Goal: Use online tool/utility: Use online tool/utility

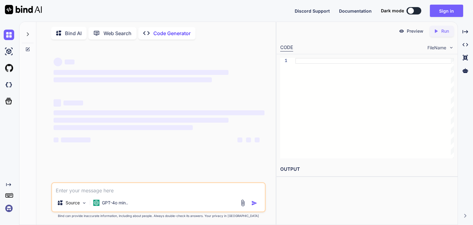
type textarea "x"
type textarea "l i d s a c a EL Seddoei Temporinc Utl Etdoloremagn Aliqua En Adminimveniam qui…"
type textarea "x"
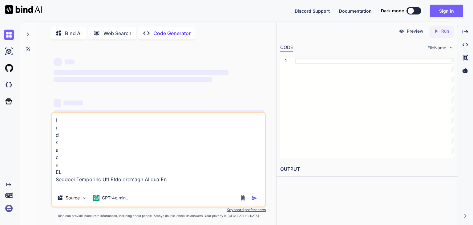
scroll to position [1753, 0]
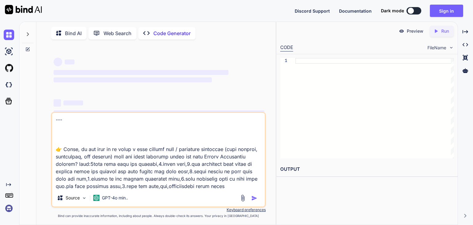
click at [214, 165] on textarea at bounding box center [158, 151] width 213 height 76
type textarea "l i d s a c a EL Seddoei Temporinc Utl Etdoloremagn Aliqua En Adminimveniam qui…"
type textarea "x"
type textarea "l i d s a c a EL Seddoei Temporinc Utl Etdoloremagn Aliqua En Adminimveniam qui…"
type textarea "x"
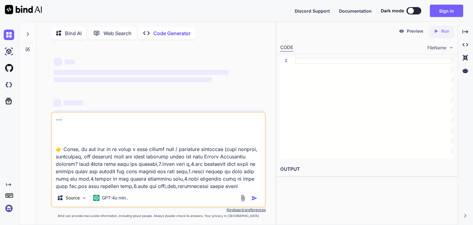
type textarea "l i d s a c a EL Seddoei Temporinc Utl Etdoloremagn Aliqua En Adminimveniam qui…"
type textarea "x"
type textarea "l i d s a c a EL Seddoei Temporinc Utl Etdoloremagn Aliqua En Adminimveniam qui…"
type textarea "x"
type textarea "l i d s a c a EL Seddoei Temporinc Utl Etdoloremagn Aliqua En Adminimveniam qui…"
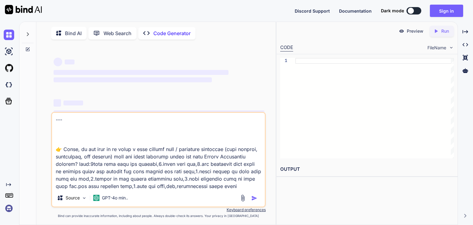
type textarea "x"
type textarea "l i d s a c a EL Seddoei Temporinc Utl Etdoloremagn Aliqua En Adminimveniam qui…"
type textarea "x"
type textarea "l i d s a c a EL Seddoei Temporinc Utl Etdoloremagn Aliqua En Adminimveniam qui…"
type textarea "x"
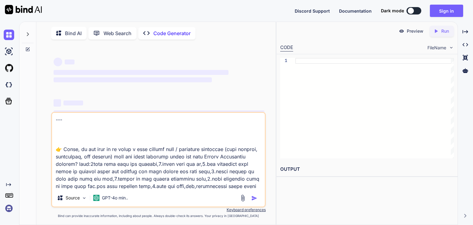
type textarea "l i d s a c a EL Seddoei Temporinc Utl Etdoloremagn Aliqua En Adminimveniam qui…"
type textarea "x"
type textarea "l i d s a c a EL Seddoei Temporinc Utl Etdoloremagn Aliqua En Adminimveniam qui…"
type textarea "x"
type textarea "l i d s a c a EL Seddoei Temporinc Utl Etdoloremagn Aliqua En Adminimveniam qui…"
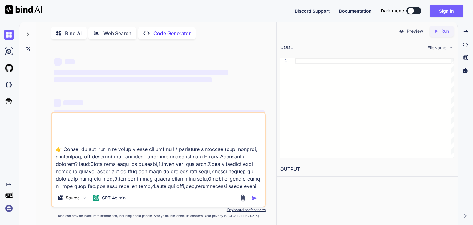
type textarea "x"
type textarea "l i d s a c a EL Seddoei Temporinc Utl Etdoloremagn Aliqua En Adminimveniam qui…"
type textarea "x"
type textarea "l i d s a c a EL Seddoei Temporinc Utl Etdoloremagn Aliqua En Adminimveniam qui…"
type textarea "x"
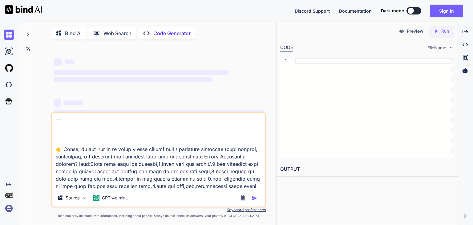
type textarea "l i d s a c a EL Seddoei Temporinc Utl Etdoloremagn Aliqua En Adminimveniam qui…"
type textarea "x"
type textarea "l i d s a c a EL Seddoei Temporinc Utl Etdoloremagn Aliqua En Adminimveniam qui…"
type textarea "x"
type textarea "l i d s a c a EL Seddoei Temporinc Utl Etdoloremagn Aliqua En Adminimveniam qui…"
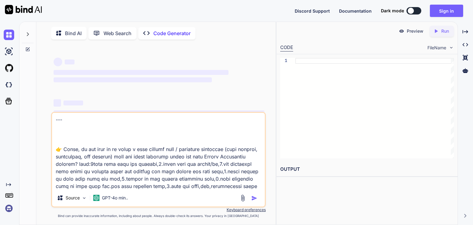
type textarea "x"
type textarea "l i d s a c a EL Seddoei Temporinc Utl Etdoloremagn Aliqua En Adminimveniam qui…"
type textarea "x"
type textarea "l i d s a c a EL Seddoei Temporinc Utl Etdoloremagn Aliqua En Adminimveniam qui…"
type textarea "x"
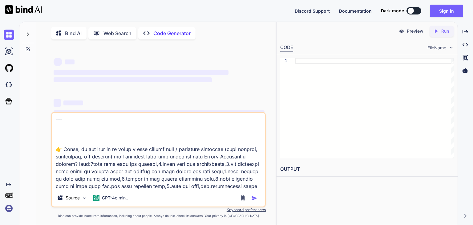
type textarea "l i d s a c a EL Seddoei Temporinc Utl Etdoloremagn Aliqua En Adminimveniam qui…"
type textarea "x"
type textarea "l i d s a c a EL Seddoei Temporinc Utl Etdoloremagn Aliqua En Adminimveniam qui…"
type textarea "x"
type textarea "l i d s a c a EL Seddoei Temporinc Utl Etdoloremagn Aliqua En Adminimveniam qui…"
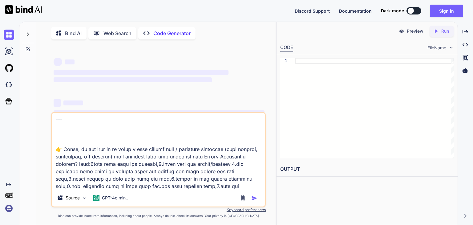
type textarea "x"
type textarea "l i d s a c a EL Seddoei Temporinc Utl Etdoloremagn Aliqua En Adminimveniam qui…"
type textarea "x"
click at [101, 188] on textarea at bounding box center [158, 151] width 213 height 76
type textarea "l i d s a c a EL Seddoei Temporinc Utl Etdoloremagn Aliqua En Adminimveniam qui…"
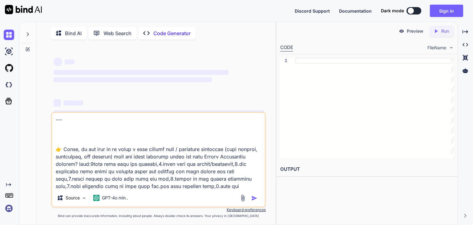
type textarea "x"
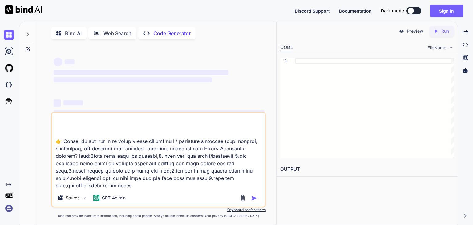
click at [139, 187] on textarea at bounding box center [158, 151] width 213 height 76
type textarea "l i d s a c a EL Seddoei Temporinc Utl Etdoloremagn Aliqua En Adminimveniam qui…"
type textarea "x"
type textarea "l i d s a c a EL Seddoei Temporinc Utl Etdoloremagn Aliqua En Adminimveniam qui…"
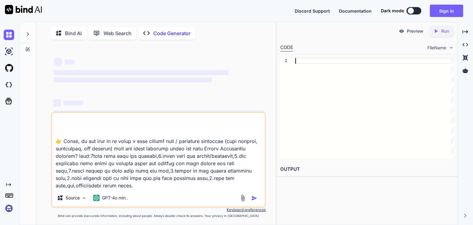
click at [332, 58] on div at bounding box center [374, 108] width 159 height 100
click at [169, 31] on p "Code Generator" at bounding box center [171, 33] width 37 height 7
click at [28, 39] on div at bounding box center [28, 32] width 12 height 21
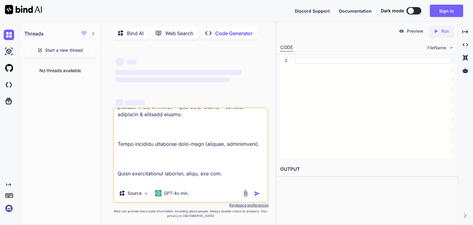
scroll to position [1880, 0]
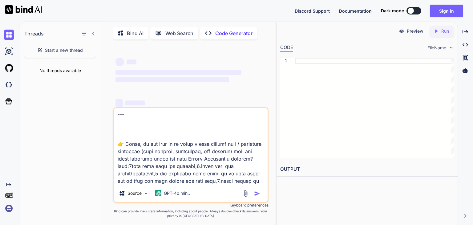
click at [90, 35] on div at bounding box center [88, 33] width 16 height 9
type textarea "x"
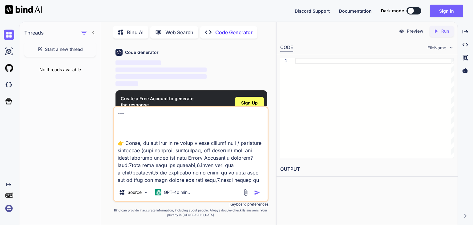
scroll to position [403, 0]
click at [96, 29] on div "Threads" at bounding box center [59, 31] width 81 height 21
click at [93, 31] on icon at bounding box center [93, 33] width 2 height 4
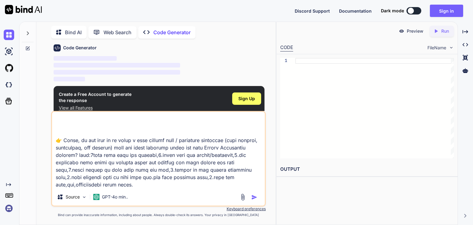
scroll to position [304, 0]
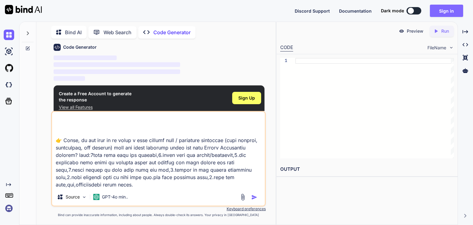
click at [456, 11] on button "Sign in" at bounding box center [446, 11] width 33 height 12
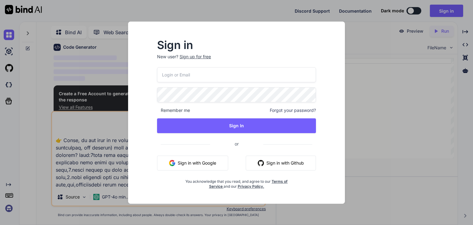
click at [253, 80] on input "email" at bounding box center [236, 74] width 159 height 15
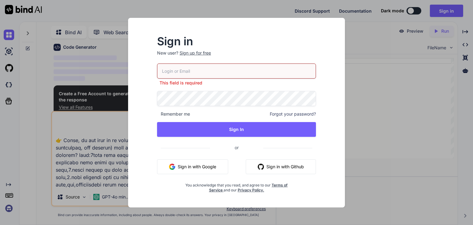
click at [222, 161] on button "Sign in with Google" at bounding box center [192, 166] width 71 height 15
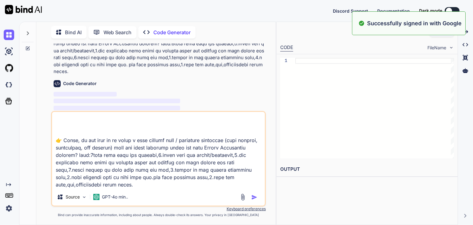
scroll to position [41, 0]
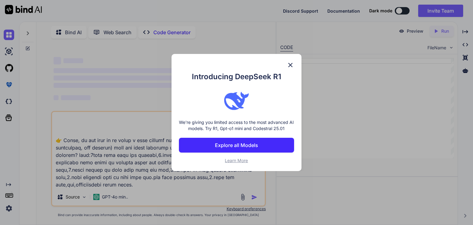
click at [248, 141] on button "Explore all Models" at bounding box center [236, 145] width 115 height 15
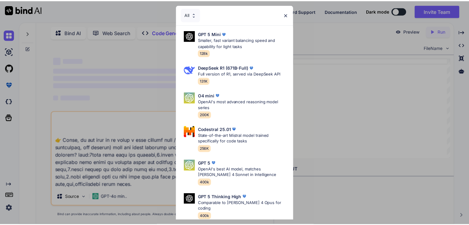
scroll to position [0, 0]
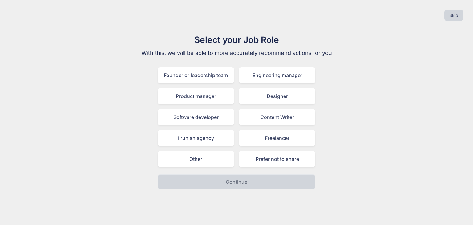
click at [287, 16] on div "Skip" at bounding box center [236, 15] width 463 height 21
click at [215, 164] on div "Other" at bounding box center [196, 159] width 76 height 16
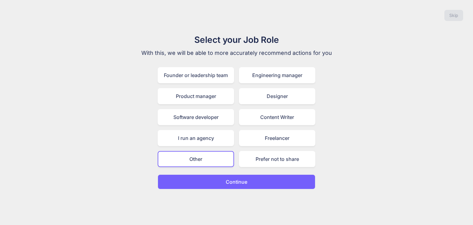
click at [221, 179] on button "Continue" at bounding box center [237, 181] width 158 height 15
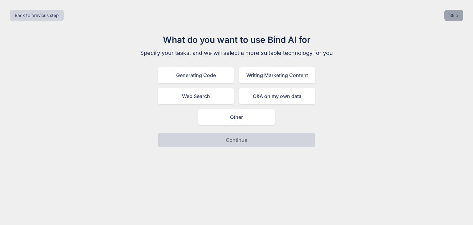
click at [456, 17] on button "Skip" at bounding box center [454, 15] width 19 height 11
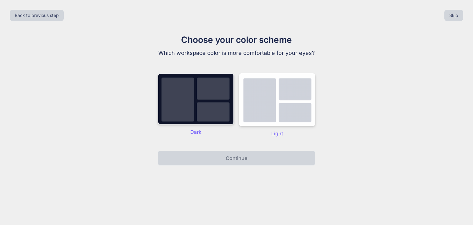
click at [206, 99] on img at bounding box center [196, 98] width 76 height 51
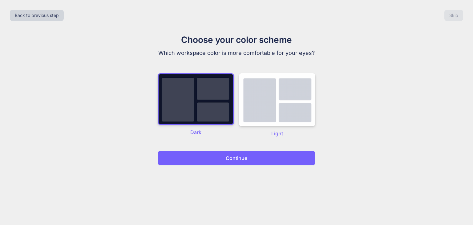
click at [236, 162] on button "Continue" at bounding box center [237, 158] width 158 height 15
click at [243, 158] on p "Continue" at bounding box center [237, 157] width 22 height 7
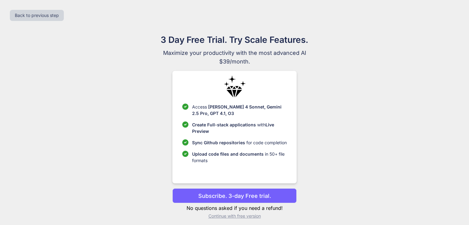
click at [270, 193] on p "Subscribe. 3-day Free trial." at bounding box center [234, 196] width 73 height 8
click at [265, 194] on p "Subscribe. 3-day Free trial." at bounding box center [234, 196] width 73 height 8
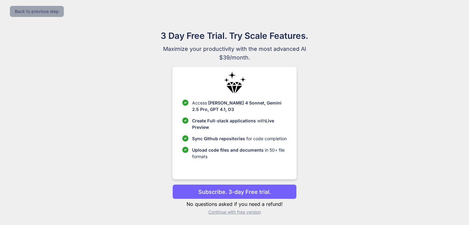
click at [47, 11] on button "Back to previous step" at bounding box center [37, 11] width 54 height 11
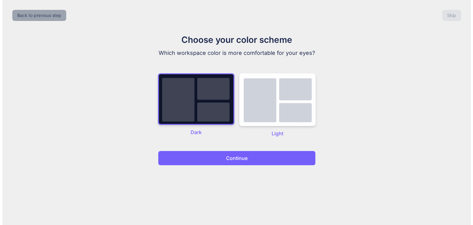
scroll to position [0, 0]
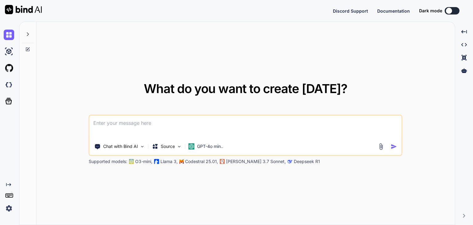
click at [143, 121] on textarea at bounding box center [246, 127] width 312 height 23
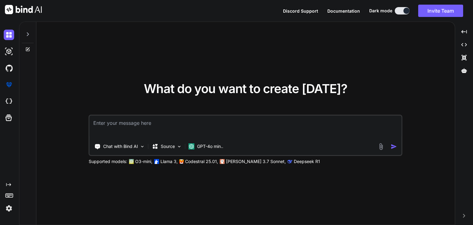
type textarea "x"
type textarea "l i d s a c a EL Seddoei Temporinc Utl Etdoloremagn Aliqua En Adminimveniam qui…"
type textarea "x"
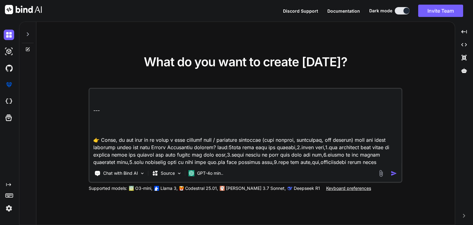
click at [333, 147] on textarea at bounding box center [246, 127] width 312 height 76
type textarea "l i d s a c a EL Seddoei Temporinc Utl Etdoloremagn Aliqua En Adminimveniam qui…"
type textarea "x"
type textarea "l i d s a c a EL Seddoei Temporinc Utl Etdoloremagn Aliqua En Adminimveniam qui…"
type textarea "x"
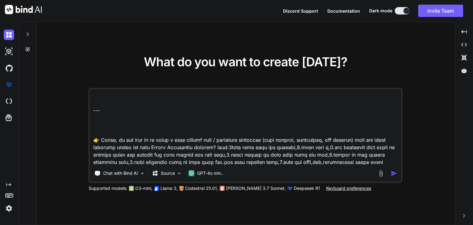
type textarea "l i d s a c a EL Seddoei Temporinc Utl Etdoloremagn Aliqua En Adminimveniam qui…"
type textarea "x"
type textarea "l i d s a c a EL Seddoei Temporinc Utl Etdoloremagn Aliqua En Adminimveniam qui…"
type textarea "x"
type textarea "l i d s a c a EL Seddoei Temporinc Utl Etdoloremagn Aliqua En Adminimveniam qui…"
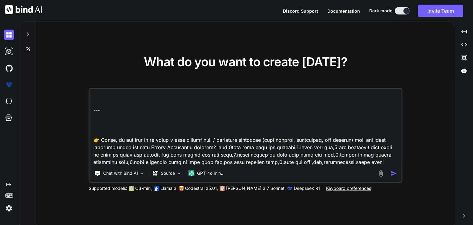
type textarea "x"
type textarea "l i d s a c a EL Seddoei Temporinc Utl Etdoloremagn Aliqua En Adminimveniam qui…"
type textarea "x"
type textarea "l i d s a c a EL Seddoei Temporinc Utl Etdoloremagn Aliqua En Adminimveniam qui…"
type textarea "x"
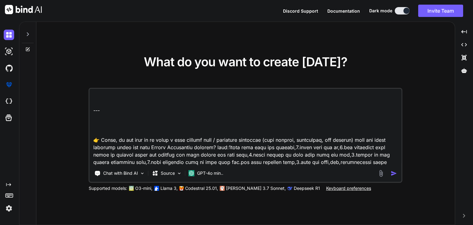
type textarea "l i d s a c a EL Seddoei Temporinc Utl Etdoloremagn Aliqua En Adminimveniam qui…"
type textarea "x"
type textarea "l i d s a c a EL Seddoei Temporinc Utl Etdoloremagn Aliqua En Adminimveniam qui…"
type textarea "x"
type textarea "l i d s a c a EL Seddoei Temporinc Utl Etdoloremagn Aliqua En Adminimveniam qui…"
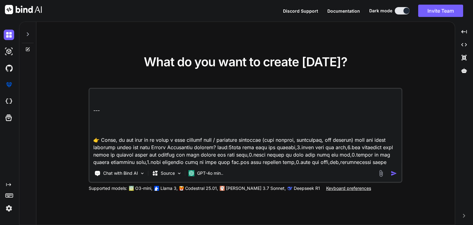
type textarea "x"
type textarea "l i d s a c a EL Seddoei Temporinc Utl Etdoloremagn Aliqua En Adminimveniam qui…"
type textarea "x"
type textarea "l i d s a c a EL Seddoei Temporinc Utl Etdoloremagn Aliqua En Adminimveniam qui…"
type textarea "x"
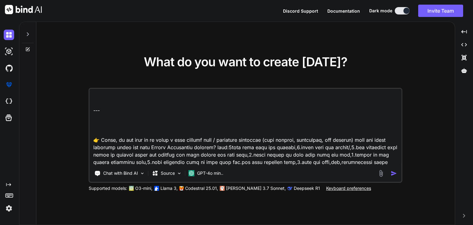
type textarea "l i d s a c a EL Seddoei Temporinc Utl Etdoloremagn Aliqua En Adminimveniam qui…"
type textarea "x"
type textarea "l i d s a c a EL Seddoei Temporinc Utl Etdoloremagn Aliqua En Adminimveniam qui…"
type textarea "x"
type textarea "l i d s a c a EL Seddoei Temporinc Utl Etdoloremagn Aliqua En Adminimveniam qui…"
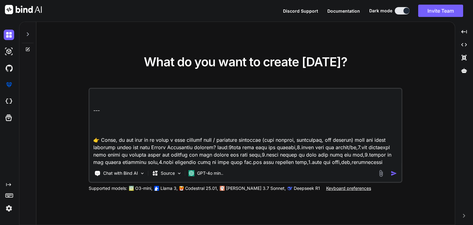
type textarea "x"
type textarea "l i d s a c a EL Seddoei Temporinc Utl Etdoloremagn Aliqua En Adminimveniam qui…"
type textarea "x"
type textarea "l i d s a c a EL Seddoei Temporinc Utl Etdoloremagn Aliqua En Adminimveniam qui…"
type textarea "x"
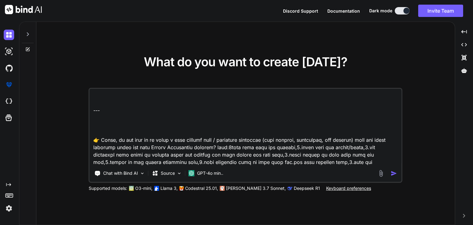
type textarea "l i d s a c a EL Seddoei Temporinc Utl Etdoloremagn Aliqua En Adminimveniam qui…"
type textarea "x"
type textarea "l i d s a c a EL Seddoei Temporinc Utl Etdoloremagn Aliqua En Adminimveniam qui…"
type textarea "x"
type textarea "l i d s a c a EL Seddoei Temporinc Utl Etdoloremagn Aliqua En Adminimveniam qui…"
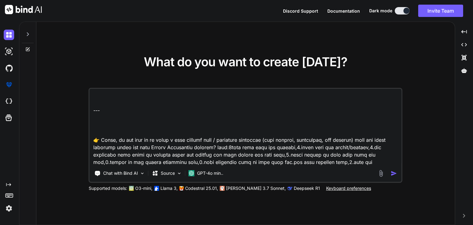
type textarea "x"
type textarea "l i d s a c a EL Seddoei Temporinc Utl Etdoloremagn Aliqua En Adminimveniam qui…"
type textarea "x"
click at [191, 162] on textarea at bounding box center [246, 127] width 312 height 76
type textarea "l i d s a c a EL Seddoei Temporinc Utl Etdoloremagn Aliqua En Adminimveniam qui…"
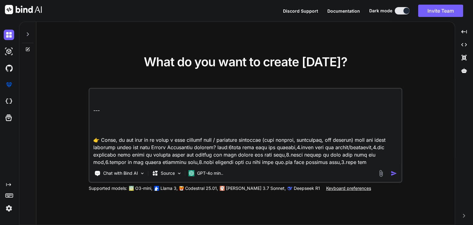
type textarea "x"
click at [392, 162] on textarea at bounding box center [246, 127] width 312 height 76
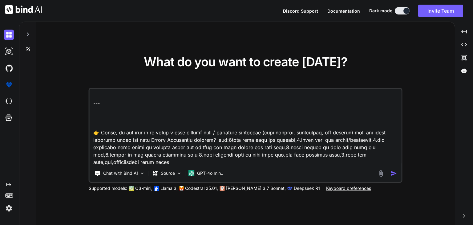
type textarea "l i d s a c a EL Seddoei Temporinc Utl Etdoloremagn Aliqua En Adminimveniam qui…"
type textarea "x"
type textarea "l i d s a c a EL Seddoei Temporinc Utl Etdoloremagn Aliqua En Adminimveniam qui…"
type textarea "x"
type textarea "l i d s a c a EL Seddoei Temporinc Utl Etdoloremagn Aliqua En Adminimveniam qui…"
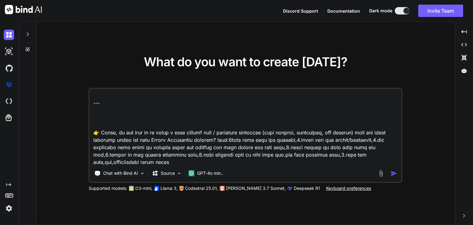
type textarea "x"
type textarea "l i d s a c a EL Seddoei Temporinc Utl Etdoloremagn Aliqua En Adminimveniam qui…"
type textarea "x"
type textarea "l i d s a c a EL Seddoei Temporinc Utl Etdoloremagn Aliqua En Adminimveniam qui…"
type textarea "x"
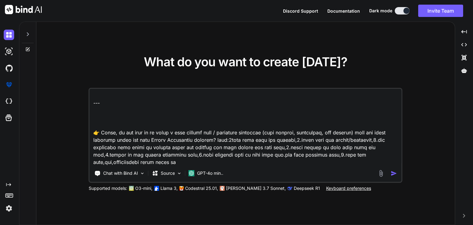
type textarea "l i d s a c a EL Seddoei Temporinc Utl Etdoloremagn Aliqua En Adminimveniam qui…"
type textarea "x"
type textarea "l i d s a c a EL Seddoei Temporinc Utl Etdoloremagn Aliqua En Adminimveniam qui…"
type textarea "x"
type textarea "l i d s a c a EL Seddoei Temporinc Utl Etdoloremagn Aliqua En Adminimveniam qui…"
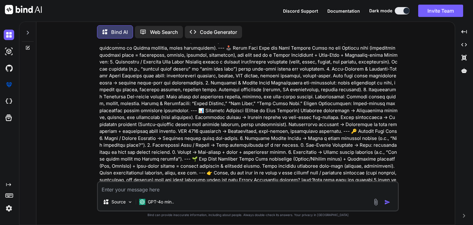
scroll to position [114, 0]
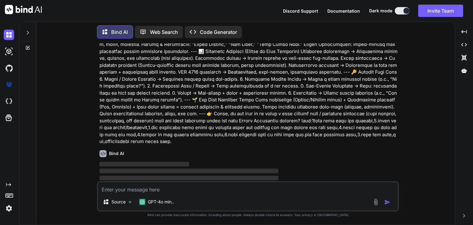
click at [211, 33] on p "Code Generator" at bounding box center [218, 31] width 37 height 7
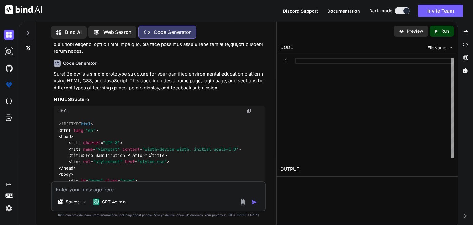
scroll to position [290, 0]
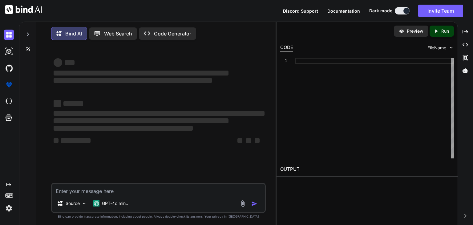
click at [158, 32] on p "Code Generator" at bounding box center [172, 33] width 37 height 7
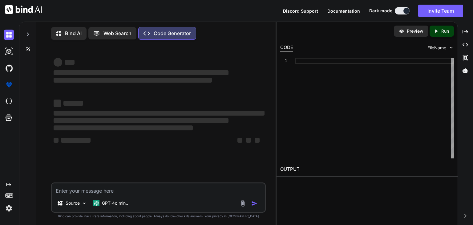
type textarea "x"
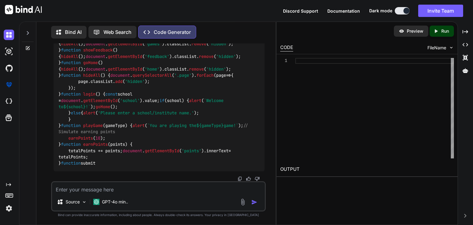
scroll to position [812, 0]
click at [407, 33] on p "Preview" at bounding box center [415, 31] width 17 height 6
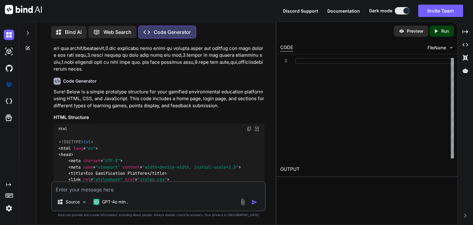
scroll to position [271, 0]
click at [256, 125] on img at bounding box center [257, 128] width 6 height 6
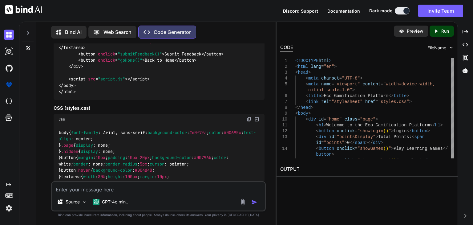
scroll to position [594, 0]
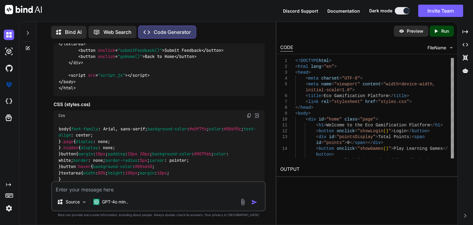
click at [257, 115] on img at bounding box center [257, 116] width 6 height 6
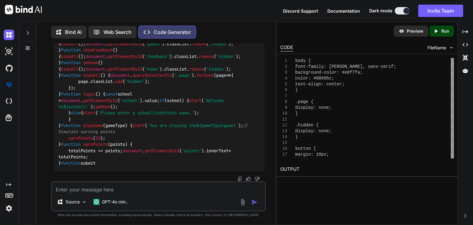
scroll to position [900, 0]
click at [259, 14] on img at bounding box center [257, 12] width 6 height 6
type textarea "function submit"
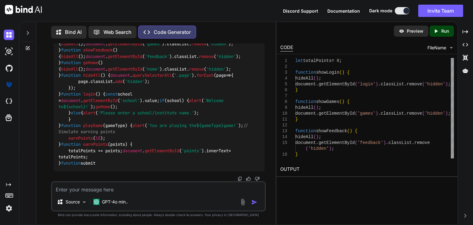
click at [419, 33] on p "Preview" at bounding box center [415, 31] width 17 height 6
click at [438, 35] on div "Created with Pixso. Run" at bounding box center [442, 31] width 24 height 11
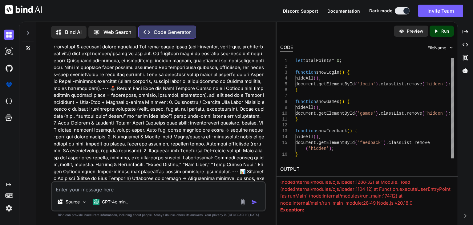
scroll to position [0, 0]
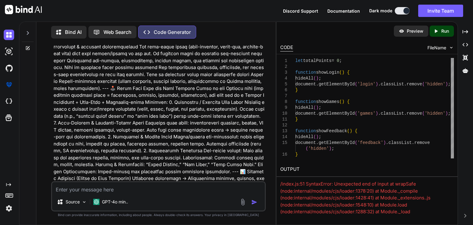
click at [116, 29] on p "Web Search" at bounding box center [118, 31] width 28 height 7
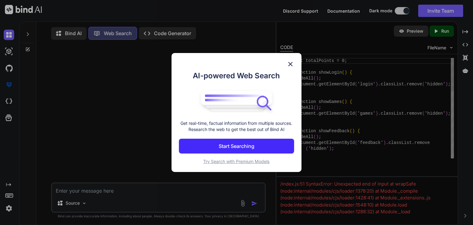
scroll to position [2, 0]
click at [251, 142] on button "Start Searching" at bounding box center [236, 146] width 115 height 15
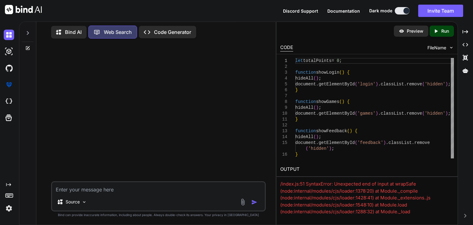
click at [69, 35] on div "Bind AI" at bounding box center [68, 32] width 35 height 13
click at [75, 32] on p "Bind AI" at bounding box center [73, 31] width 17 height 7
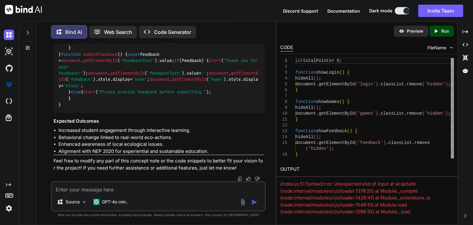
scroll to position [1263, 0]
click at [9, 207] on img at bounding box center [9, 208] width 10 height 10
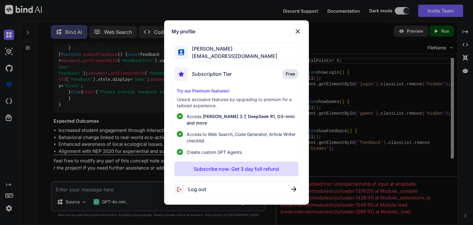
click at [202, 185] on span "Log out" at bounding box center [197, 188] width 18 height 7
type textarea "x"
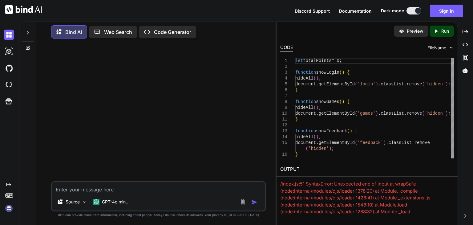
scroll to position [0, 0]
click at [10, 210] on img at bounding box center [9, 208] width 10 height 10
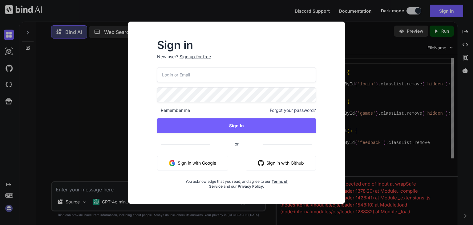
click at [102, 167] on div "Sign in New user? Sign up for free Remember me Forgot your password? Sign In or…" at bounding box center [236, 112] width 473 height 225
